Goal: Task Accomplishment & Management: Manage account settings

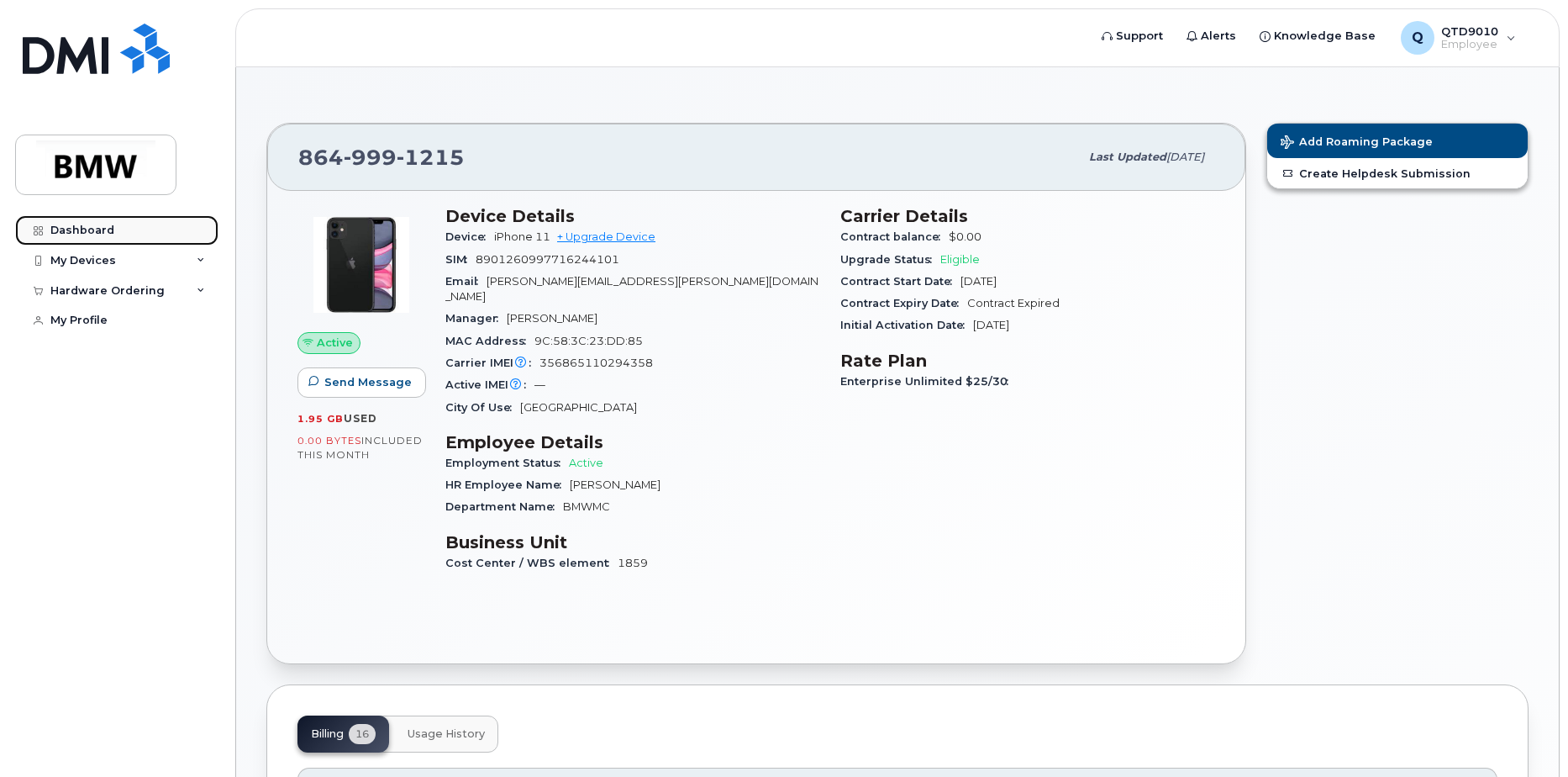
click at [61, 237] on div "Dashboard" at bounding box center [82, 231] width 64 height 14
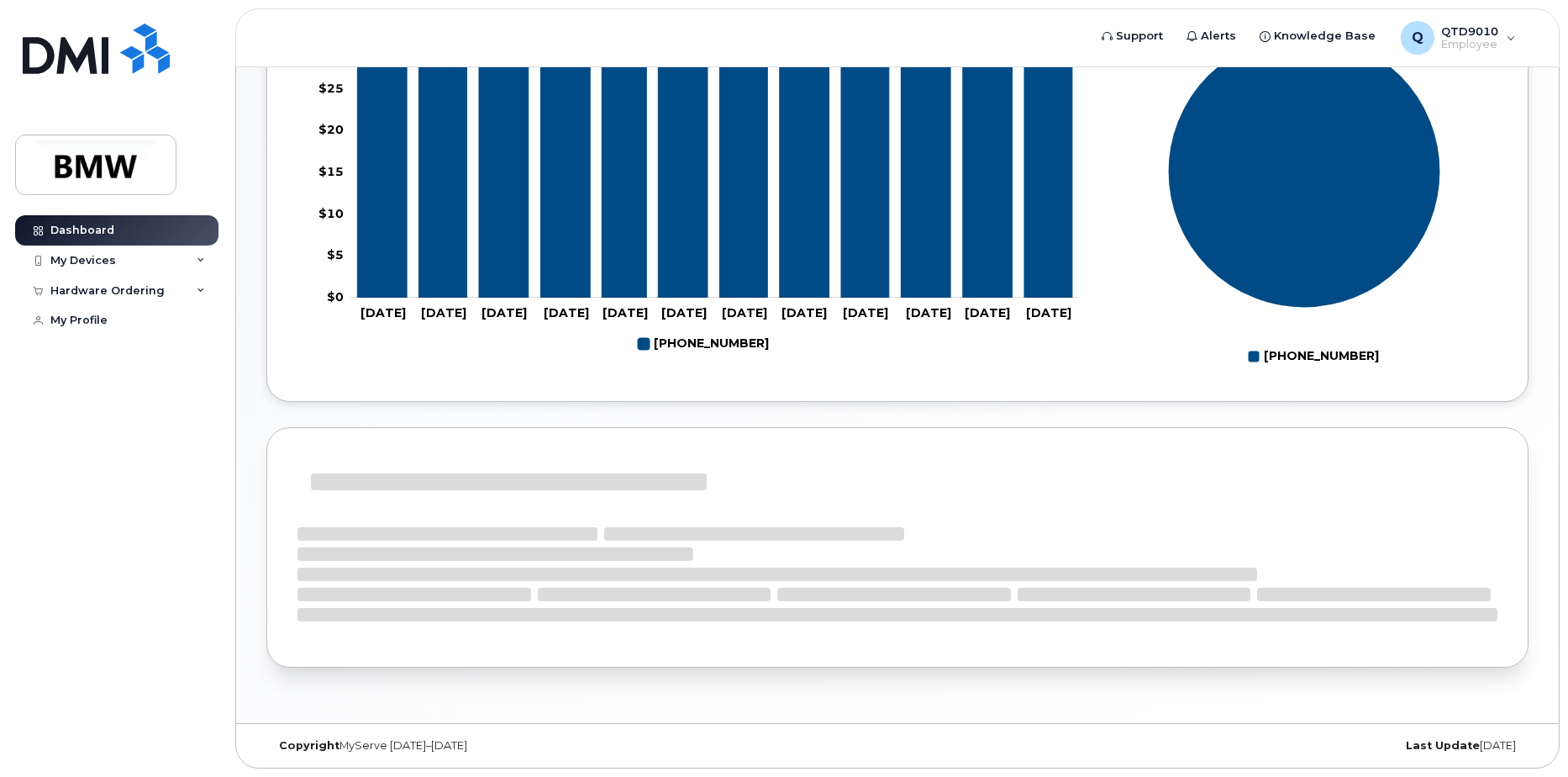
scroll to position [743, 0]
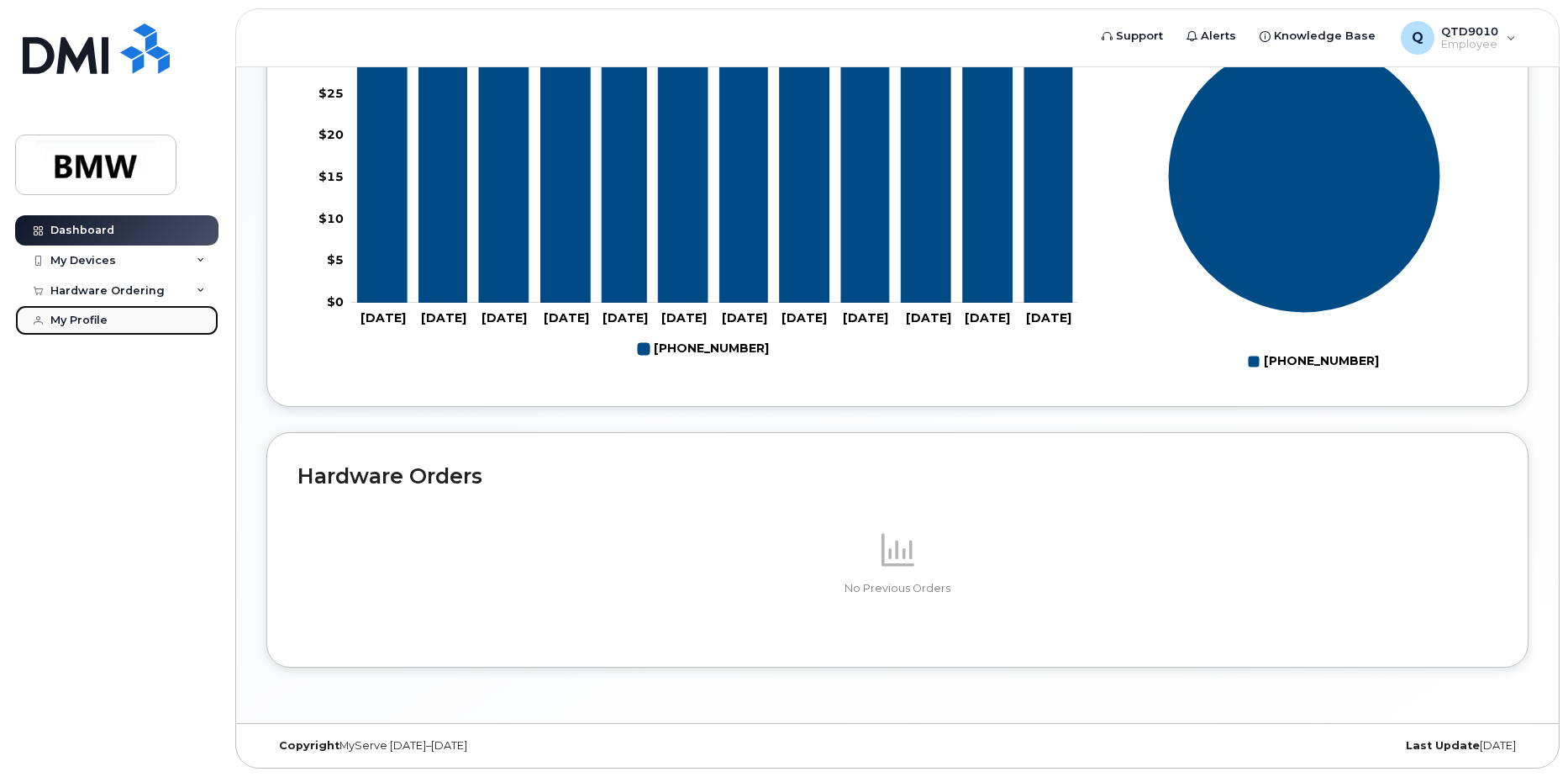
click at [98, 316] on div "My Profile" at bounding box center [79, 320] width 57 height 14
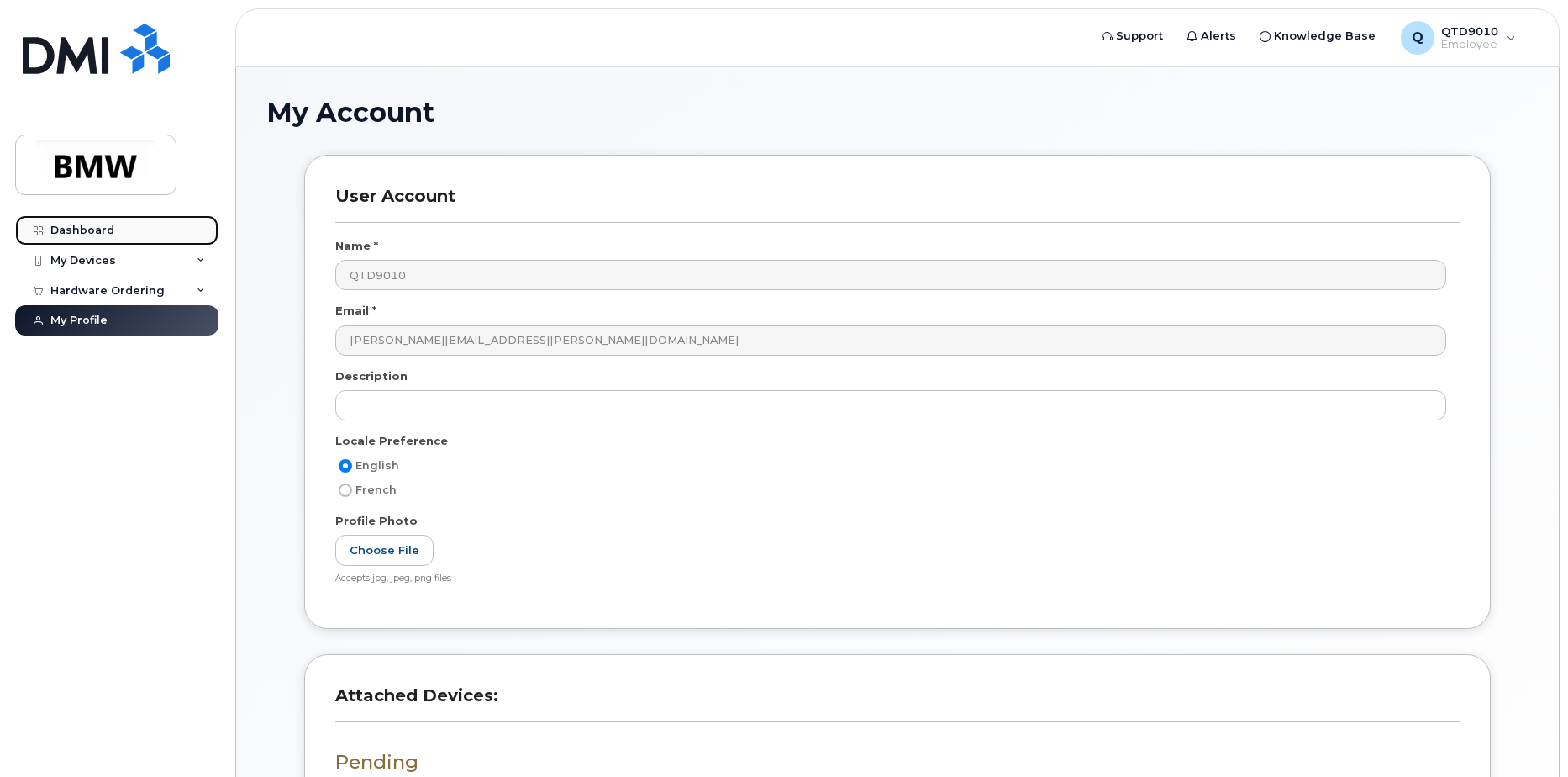
click at [87, 236] on div "Dashboard" at bounding box center [82, 231] width 64 height 14
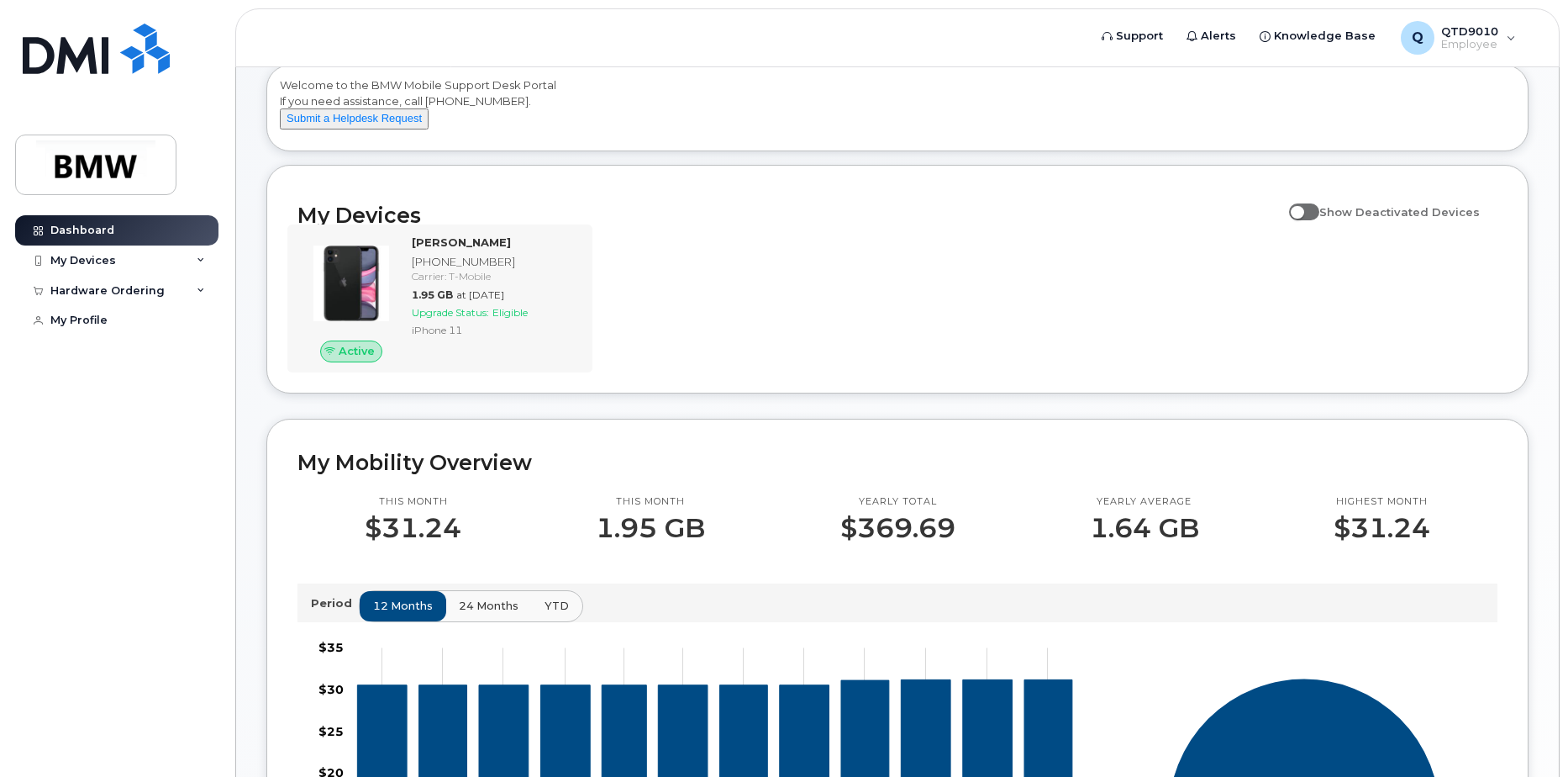
scroll to position [84, 0]
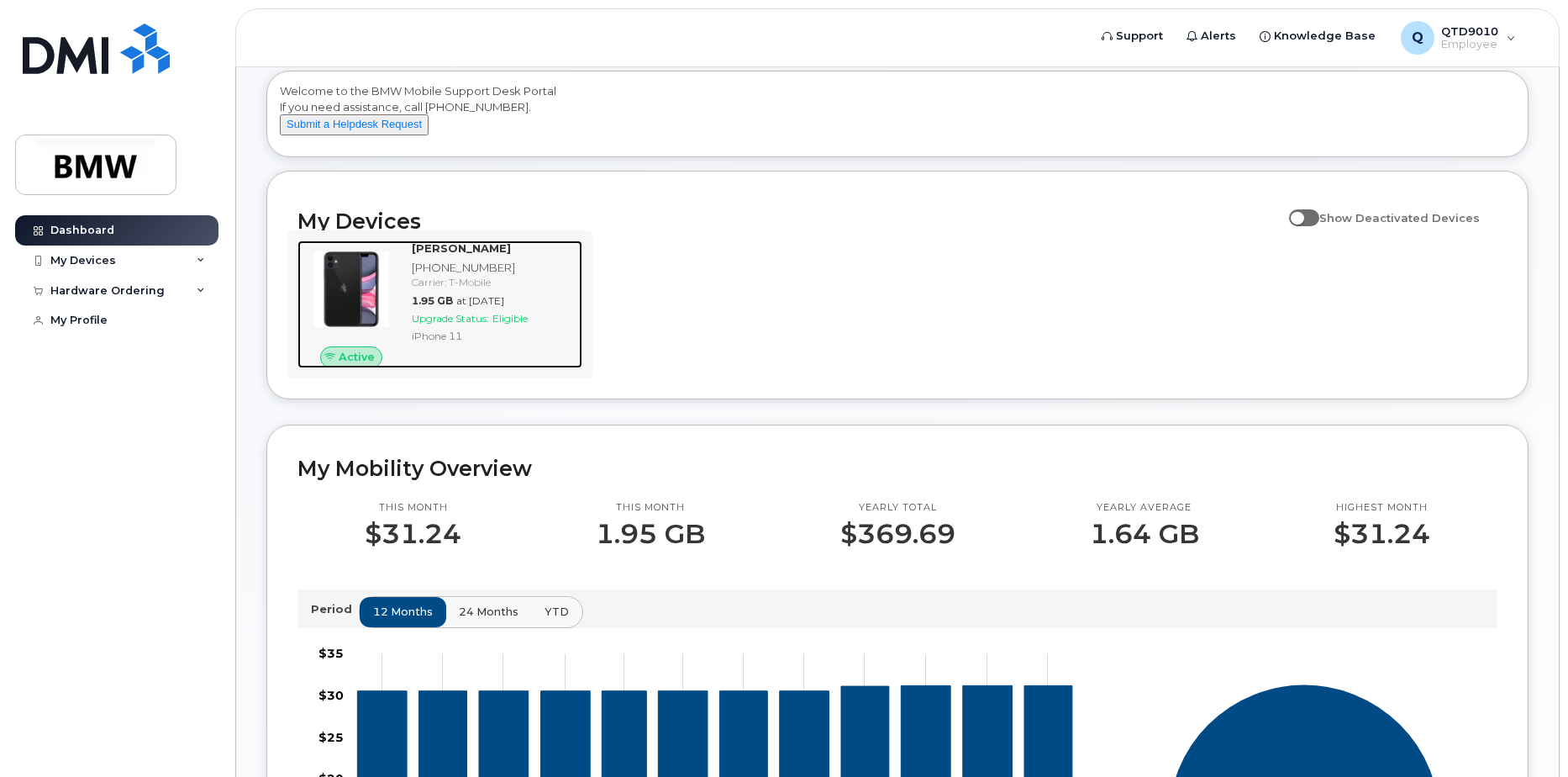
click at [449, 308] on div "1.95 GB at Sep 01, 2025" at bounding box center [494, 300] width 164 height 15
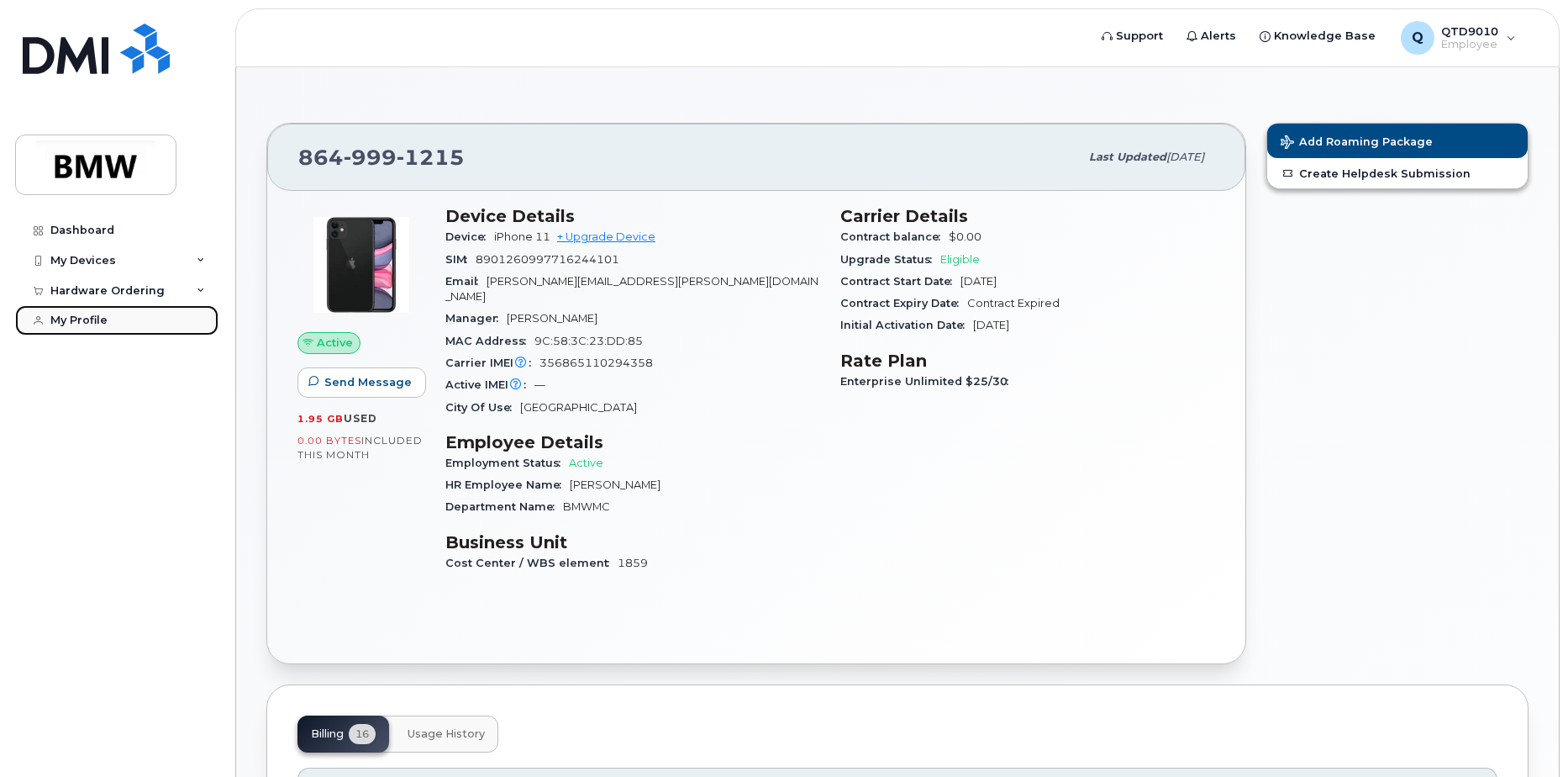
click at [105, 321] on div "My Profile" at bounding box center [79, 320] width 57 height 14
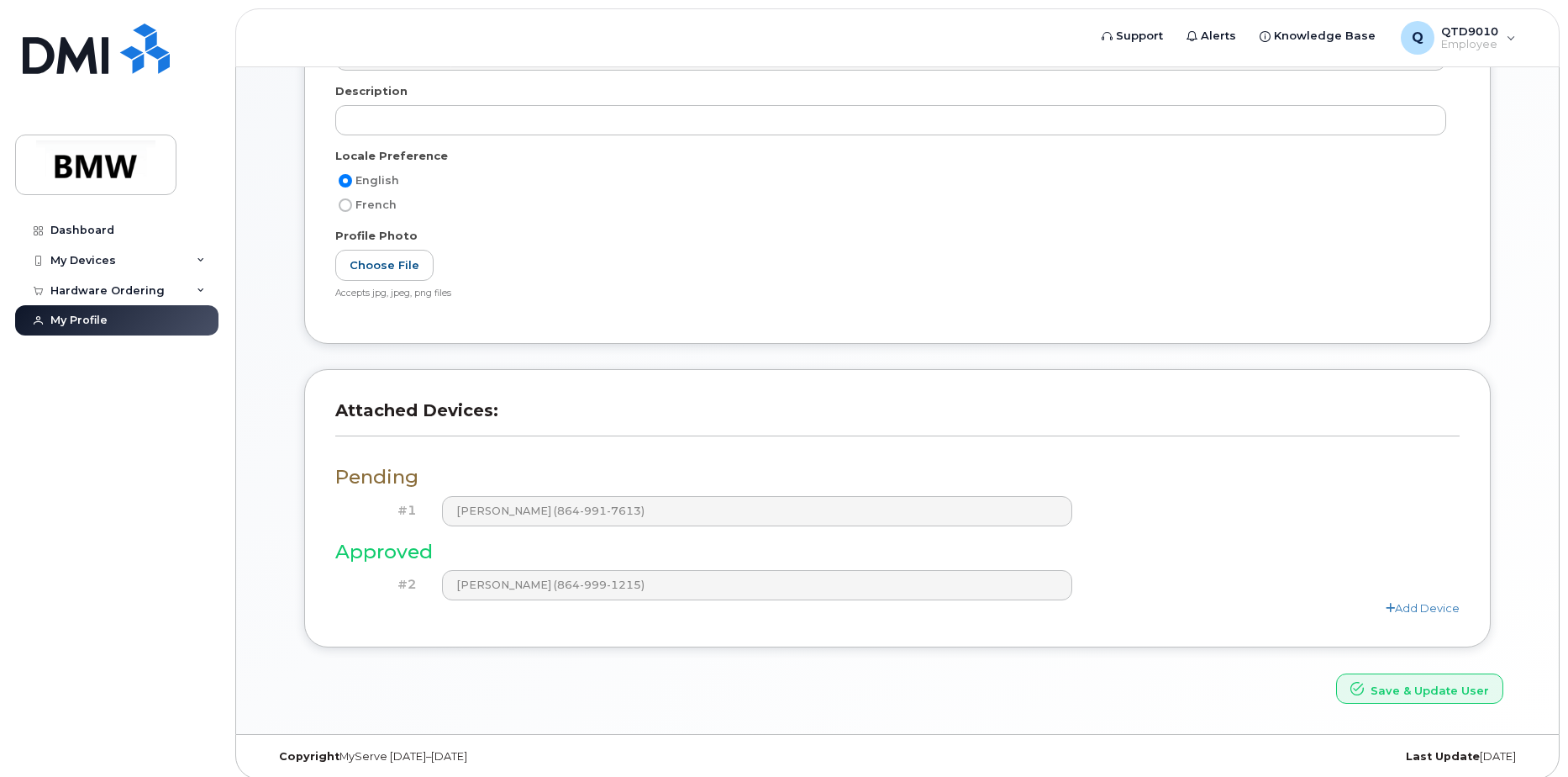
scroll to position [296, 0]
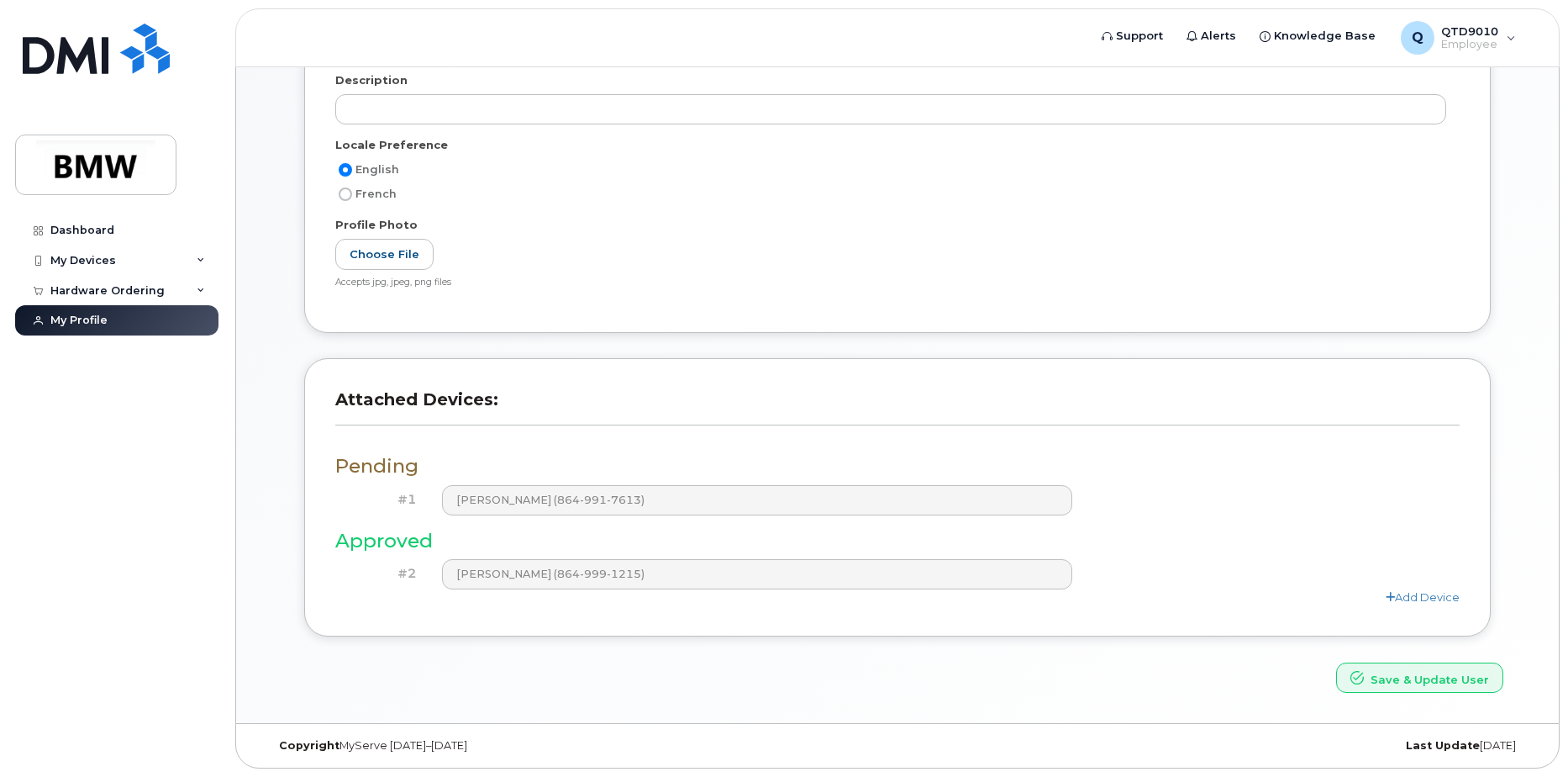
click at [527, 553] on div "Pending #1 Peter Heggie (864-991-7613) Approved #2 Christopher Cantrell (864-99…" at bounding box center [898, 522] width 1125 height 164
click at [526, 524] on div "Pending #1 Peter Heggie (864-991-7613) Approved #2 Christopher Cantrell (864-99…" at bounding box center [898, 522] width 1125 height 164
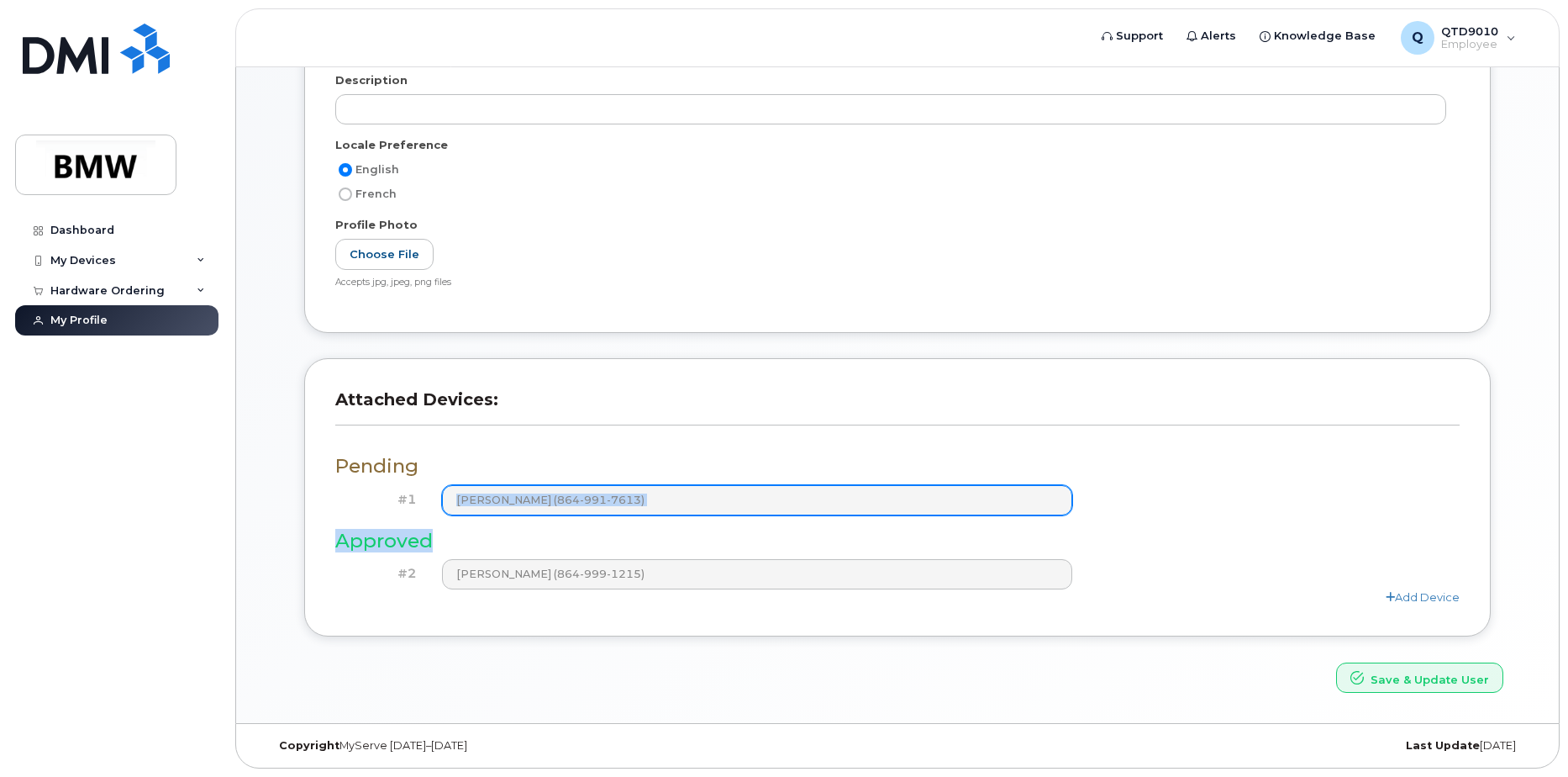
click at [528, 512] on div "Pending #1 Peter Heggie (864-991-7613) Approved #2 Christopher Cantrell (864-99…" at bounding box center [898, 522] width 1125 height 164
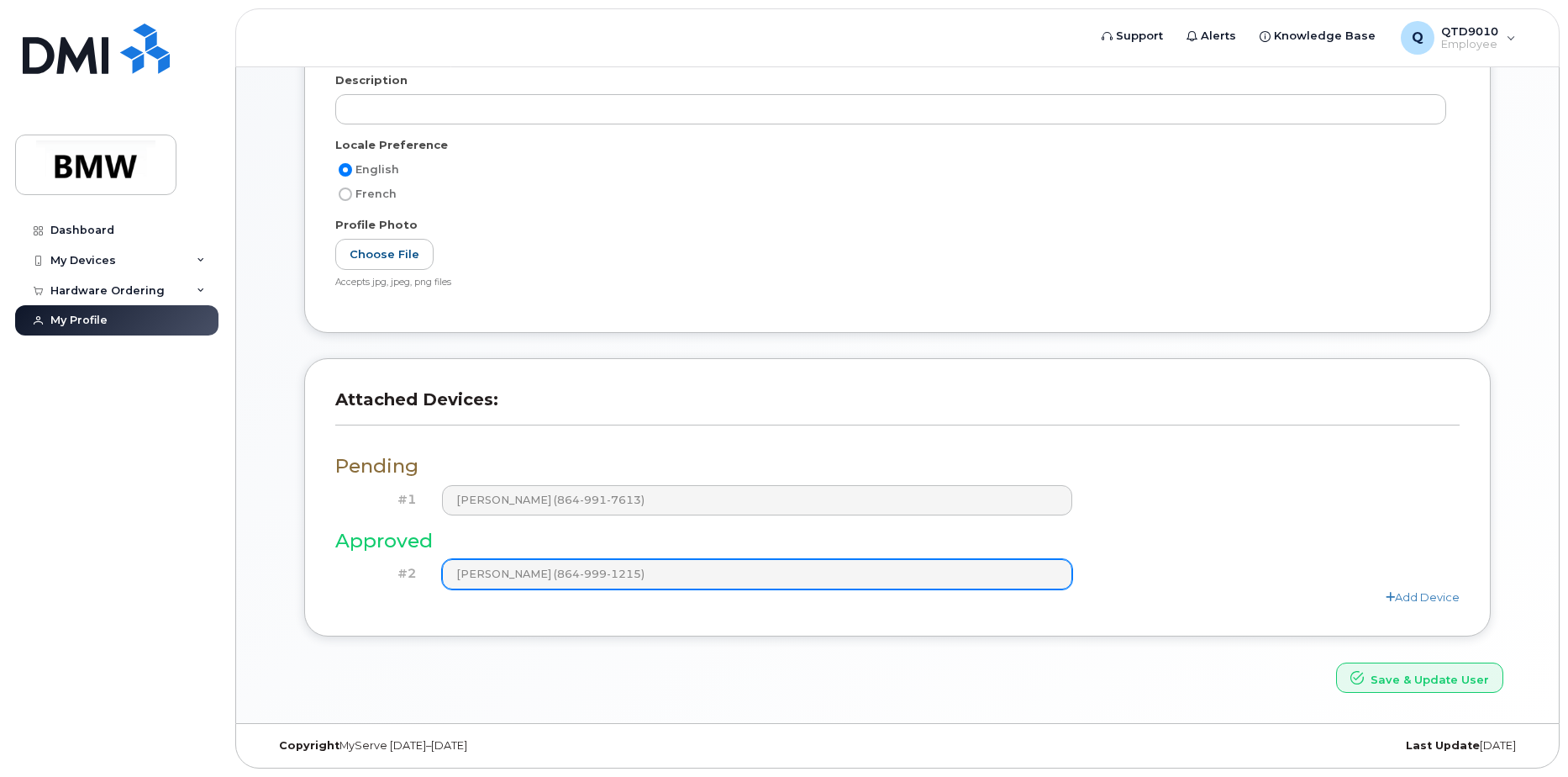
scroll to position [0, 0]
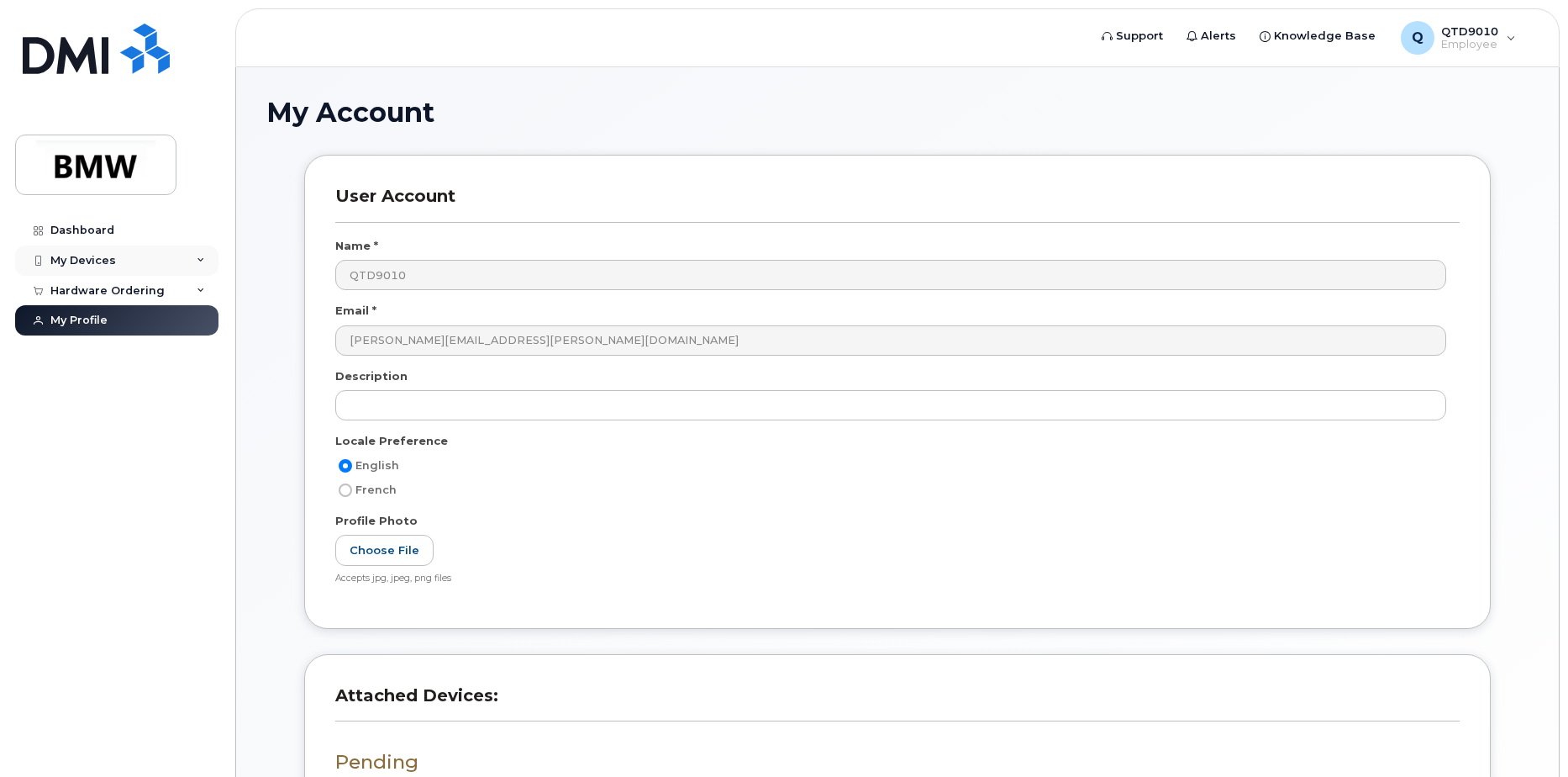
click at [110, 268] on div "My Devices" at bounding box center [117, 260] width 204 height 30
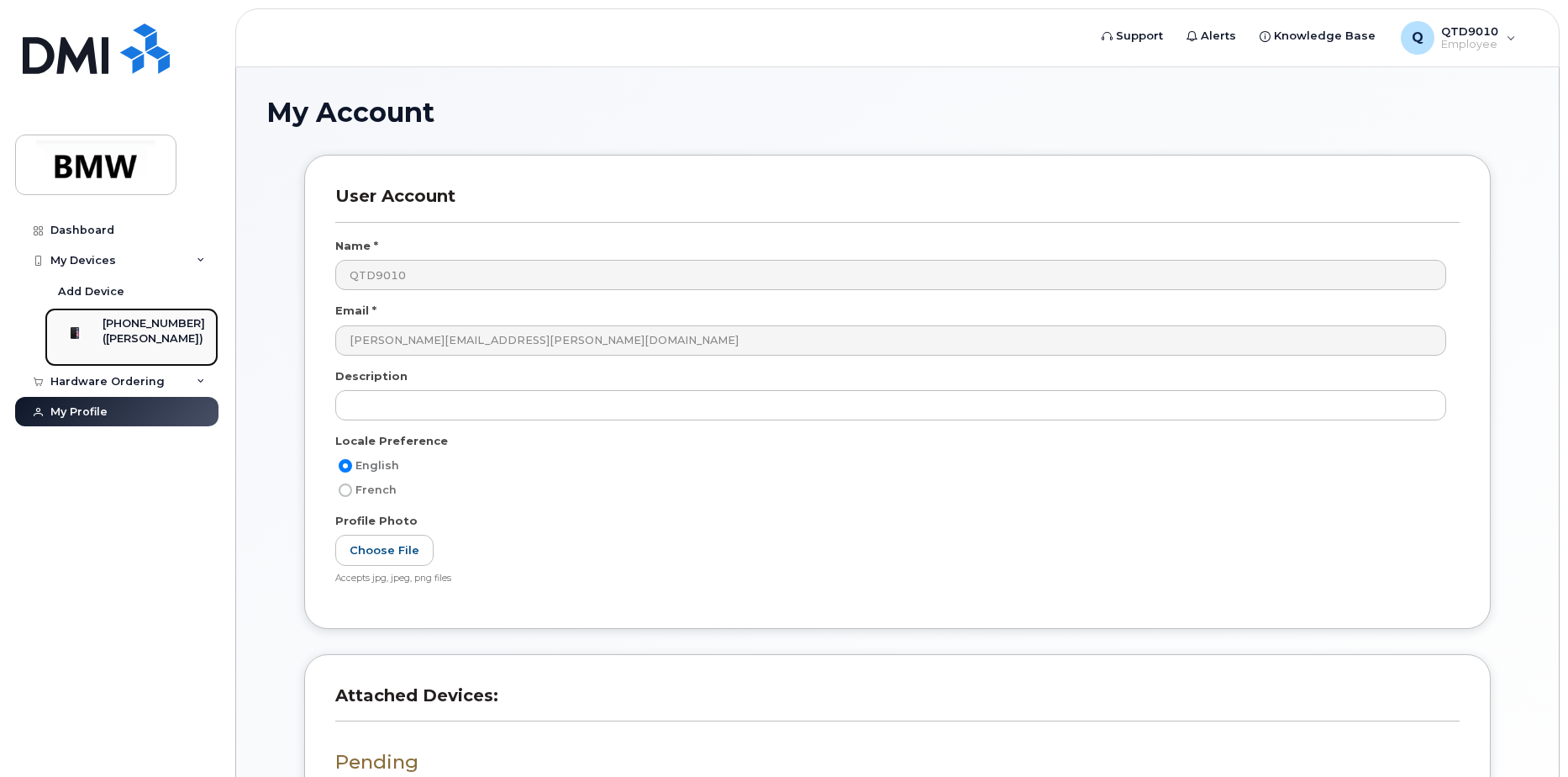
click at [148, 326] on div "[PHONE_NUMBER]" at bounding box center [154, 324] width 103 height 16
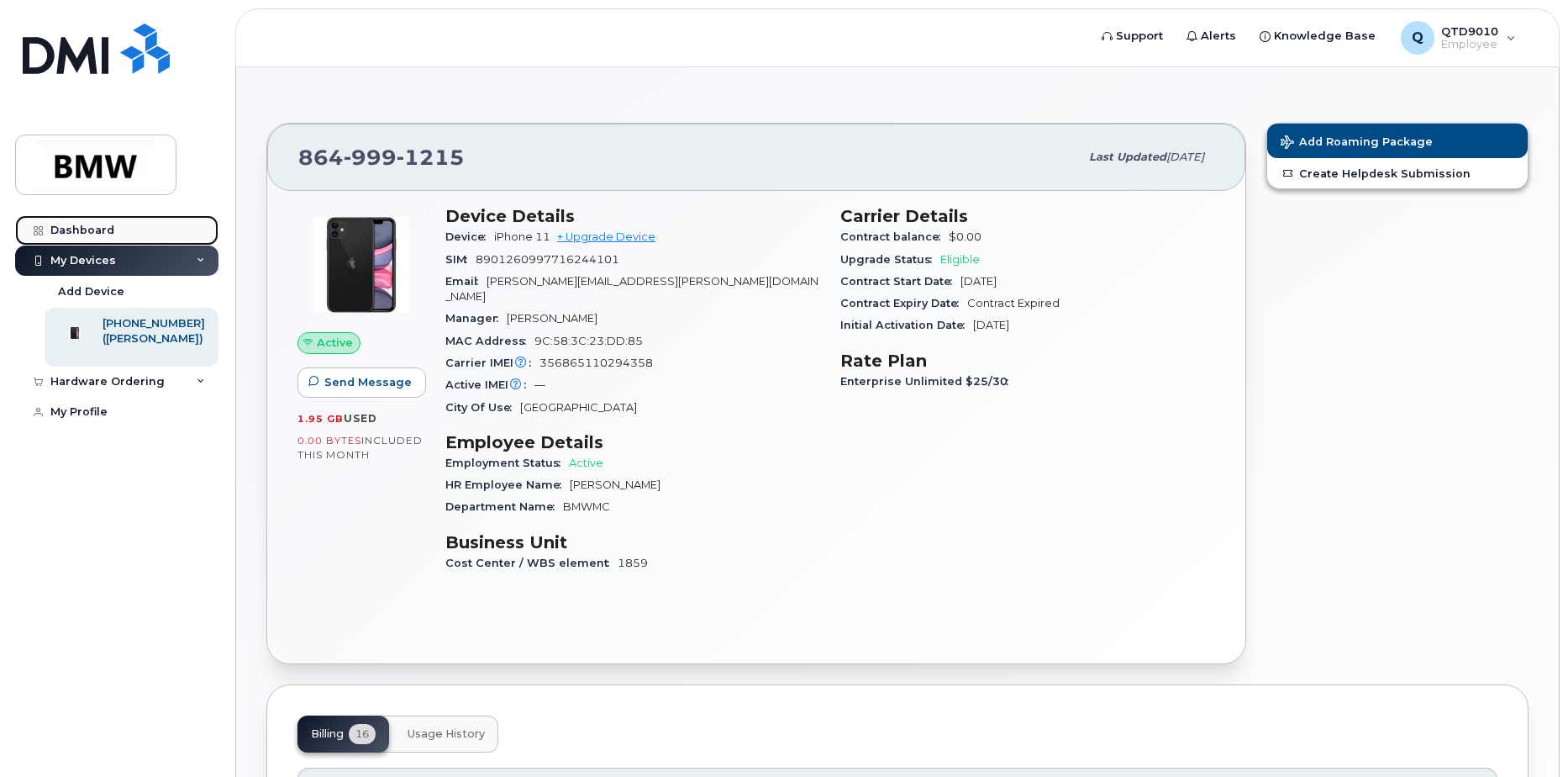
click at [104, 234] on div "Dashboard" at bounding box center [82, 231] width 64 height 14
